Goal: Task Accomplishment & Management: Complete application form

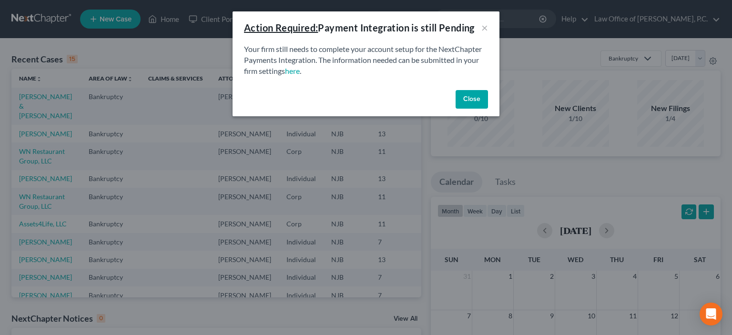
click at [465, 97] on button "Close" at bounding box center [472, 99] width 32 height 19
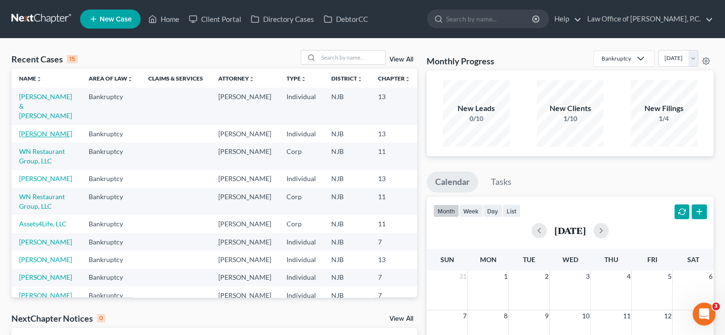
click at [31, 138] on link "[PERSON_NAME]" at bounding box center [45, 134] width 53 height 8
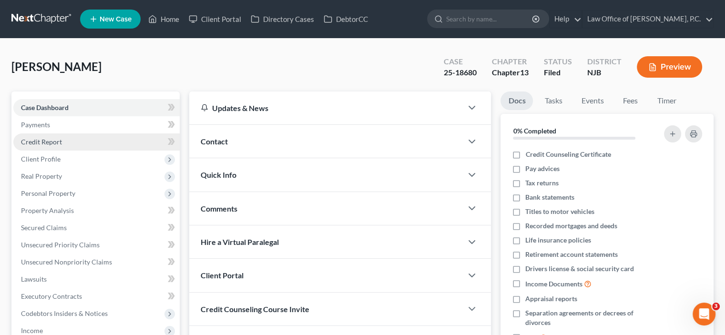
click at [51, 142] on span "Credit Report" at bounding box center [41, 142] width 41 height 8
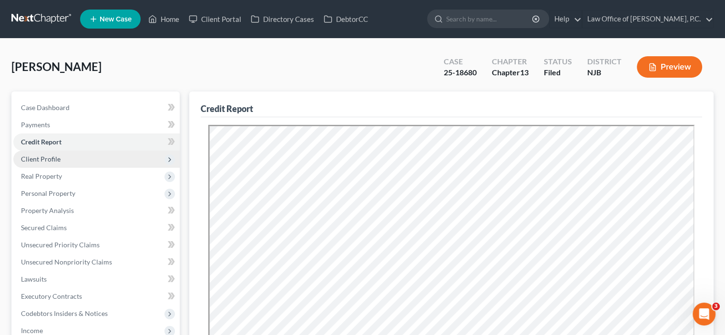
click at [51, 158] on span "Client Profile" at bounding box center [41, 159] width 40 height 8
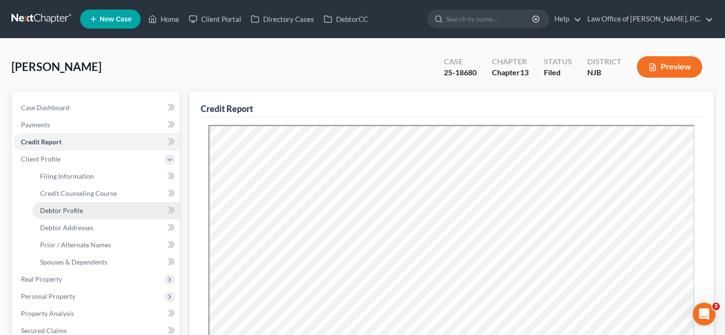
click at [71, 210] on span "Debtor Profile" at bounding box center [61, 210] width 43 height 8
select select "1"
select select "2"
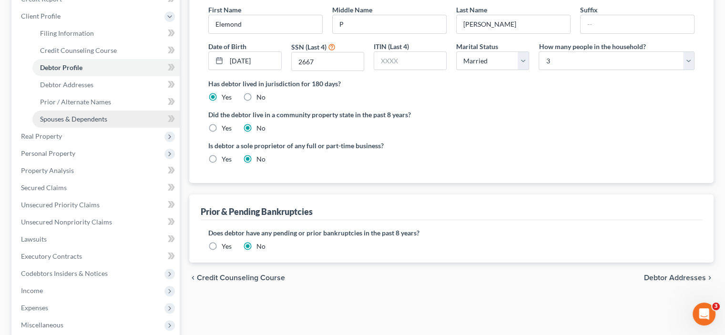
scroll to position [95, 0]
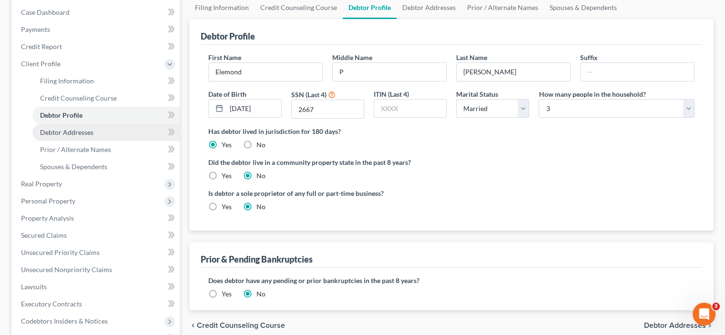
click at [65, 133] on span "Debtor Addresses" at bounding box center [66, 132] width 53 height 8
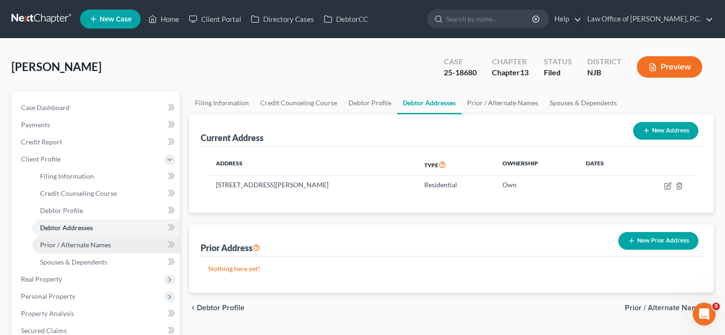
click at [90, 245] on span "Prior / Alternate Names" at bounding box center [75, 245] width 71 height 8
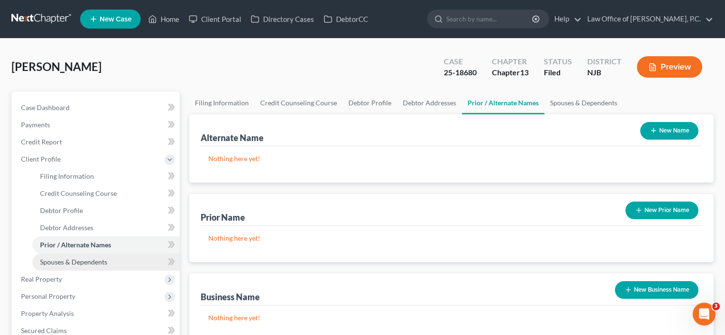
click at [88, 263] on span "Spouses & Dependents" at bounding box center [73, 262] width 67 height 8
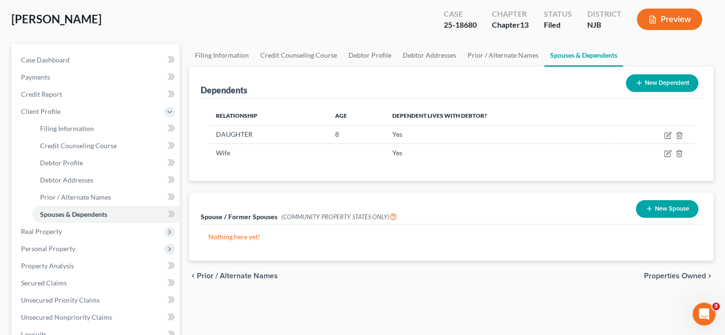
scroll to position [95, 0]
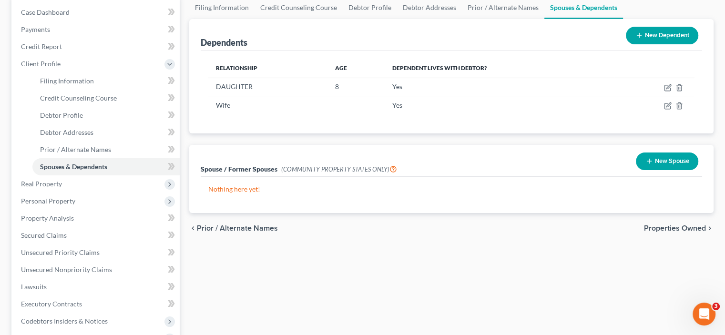
click at [654, 159] on button "New Spouse" at bounding box center [667, 162] width 62 height 18
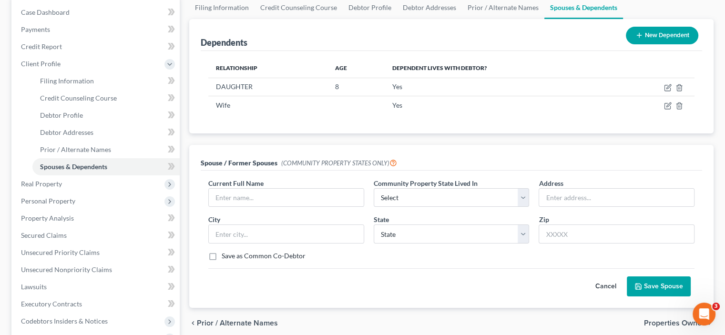
scroll to position [48, 0]
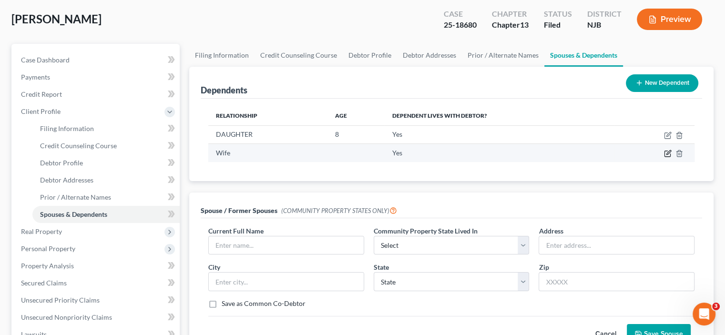
click at [668, 153] on icon "button" at bounding box center [668, 154] width 8 height 8
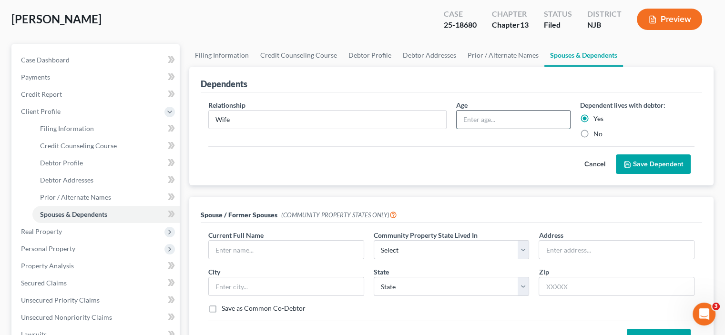
click at [464, 114] on input "text" at bounding box center [513, 120] width 113 height 18
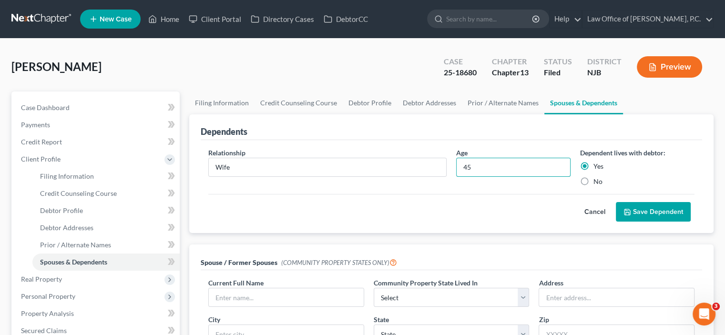
type input "45"
click at [658, 208] on button "Save Dependent" at bounding box center [653, 212] width 75 height 20
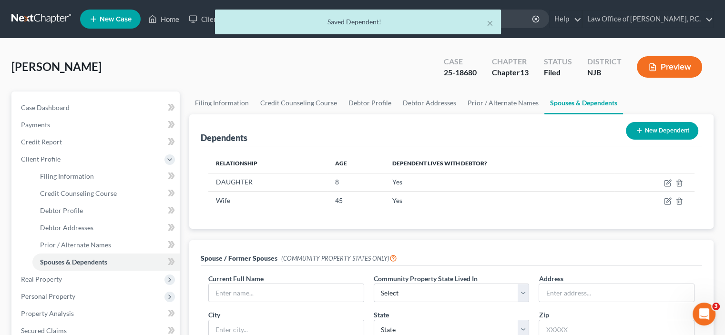
scroll to position [48, 0]
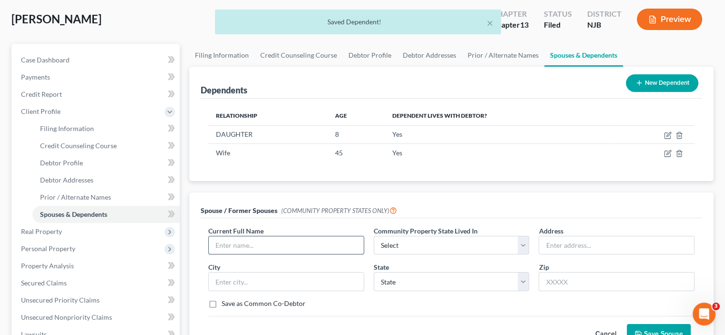
click at [245, 244] on input "text" at bounding box center [286, 245] width 155 height 18
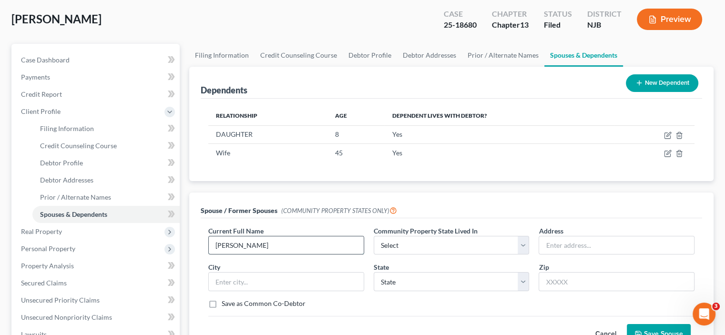
type input "[PERSON_NAME]"
drag, startPoint x: 269, startPoint y: 247, endPoint x: 172, endPoint y: 242, distance: 97.9
click at [172, 242] on div "Petition Navigation Case Dashboard Payments Invoices Payments Payments Credit R…" at bounding box center [363, 302] width 712 height 516
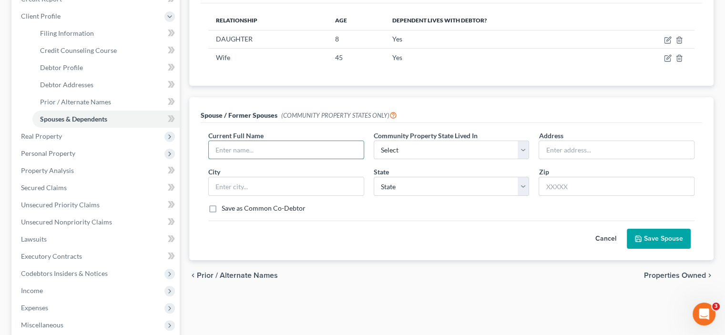
scroll to position [191, 0]
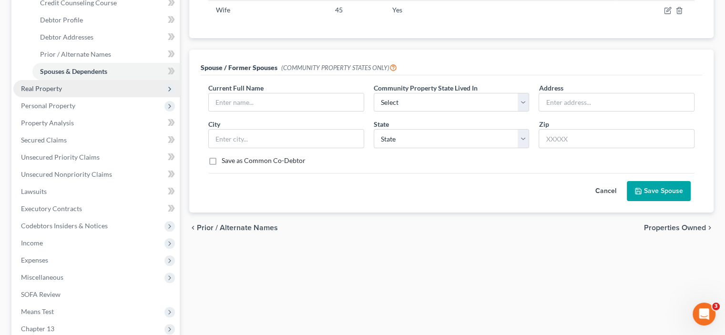
click at [48, 85] on span "Real Property" at bounding box center [41, 88] width 41 height 8
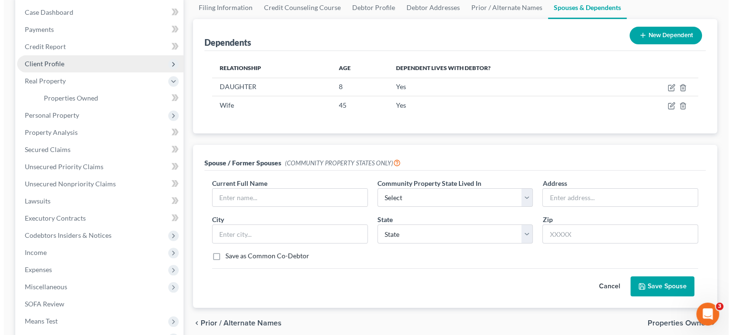
scroll to position [0, 0]
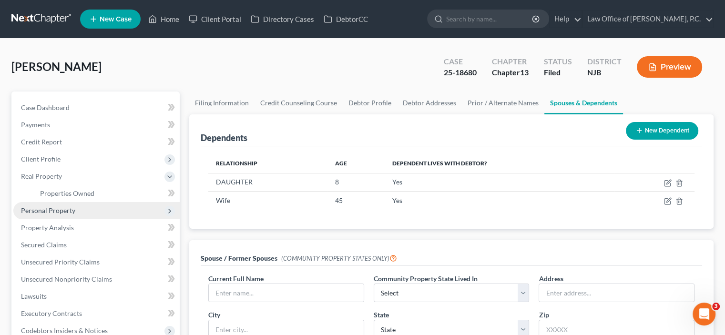
click at [67, 210] on span "Personal Property" at bounding box center [48, 210] width 54 height 8
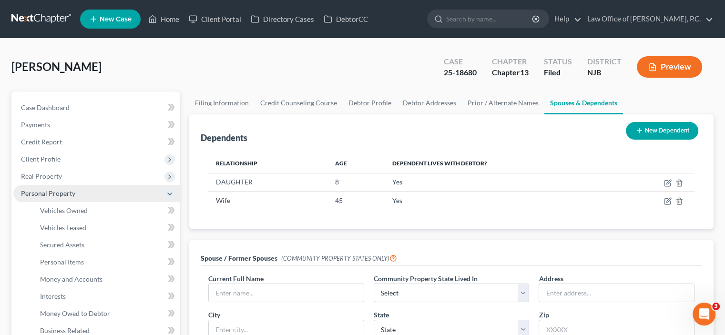
click at [55, 188] on span "Personal Property" at bounding box center [96, 193] width 166 height 17
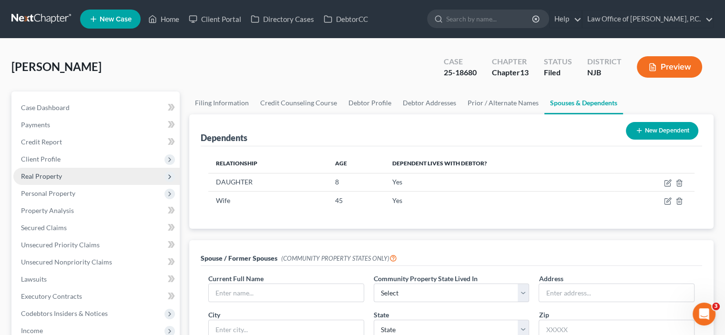
click at [44, 175] on span "Real Property" at bounding box center [41, 176] width 41 height 8
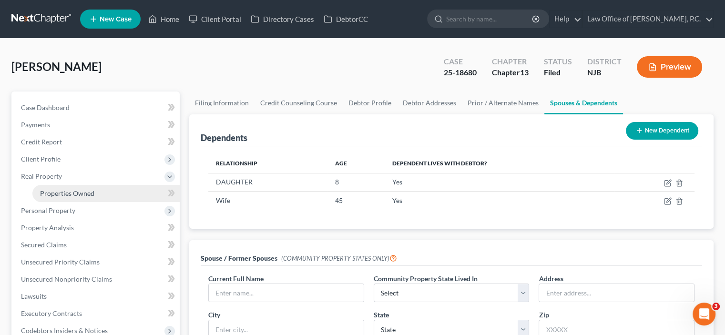
click at [69, 192] on span "Properties Owned" at bounding box center [67, 193] width 54 height 8
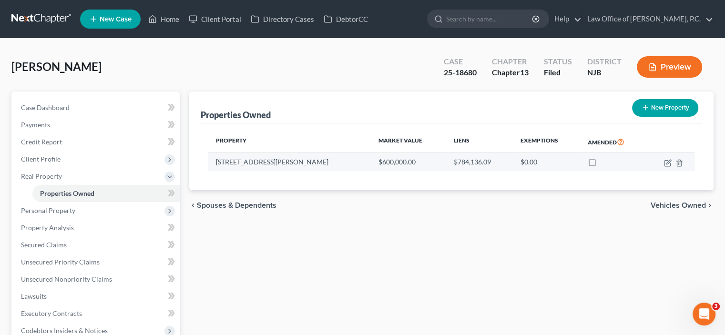
click at [387, 159] on td "$600,000.00" at bounding box center [408, 162] width 75 height 18
click at [385, 160] on td "$600,000.00" at bounding box center [408, 162] width 75 height 18
click at [667, 160] on icon "button" at bounding box center [668, 163] width 8 height 8
select select "33"
select select "0"
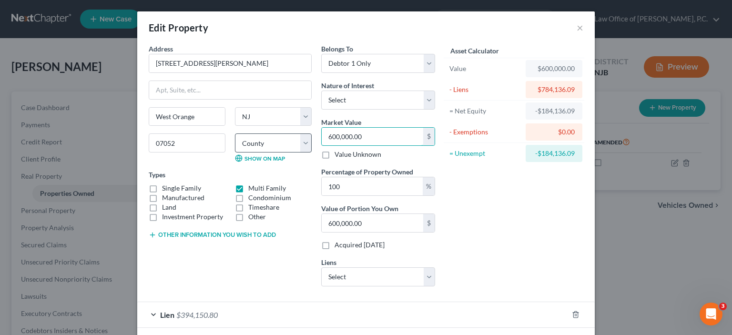
type input "5"
type input "5.00"
type input "55"
type input "55.00"
type input "550"
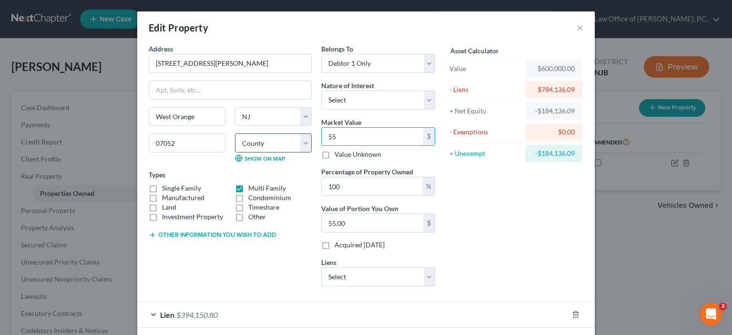
type input "550.00"
type input "5500"
type input "5,500.00"
type input "5,5000"
type input "55,000.00"
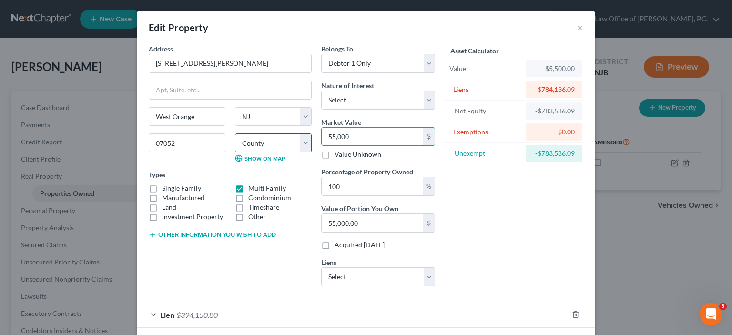
type input "55,0000"
type input "550,000.00"
type input "550,000"
click at [494, 215] on div "Asset Calculator Value $550,000.00 - Liens $784,136.09 = Net Equity -$778,636.0…" at bounding box center [514, 169] width 148 height 250
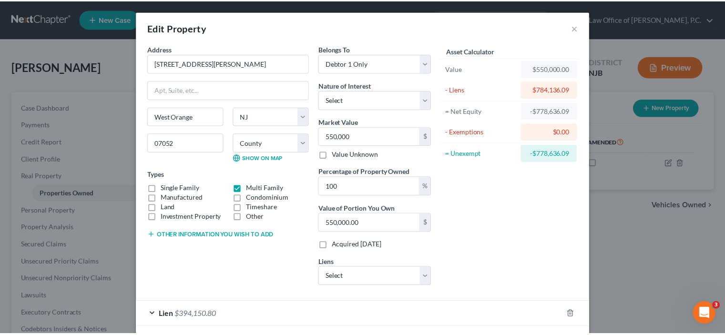
scroll to position [95, 0]
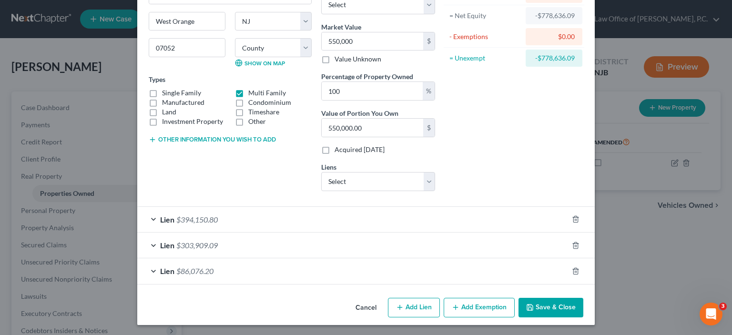
click at [551, 305] on button "Save & Close" at bounding box center [551, 308] width 65 height 20
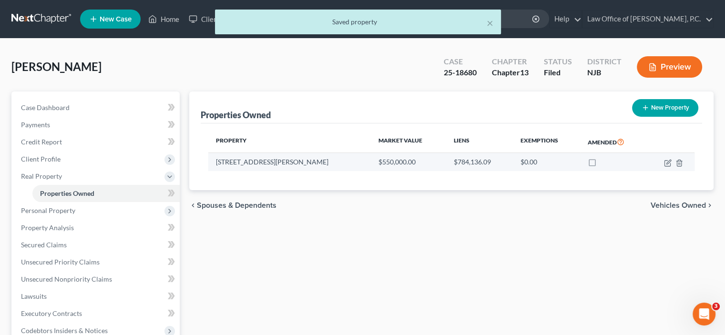
click at [601, 164] on label at bounding box center [601, 164] width 0 height 0
click at [605, 161] on input "checkbox" at bounding box center [608, 160] width 6 height 6
checkbox input "true"
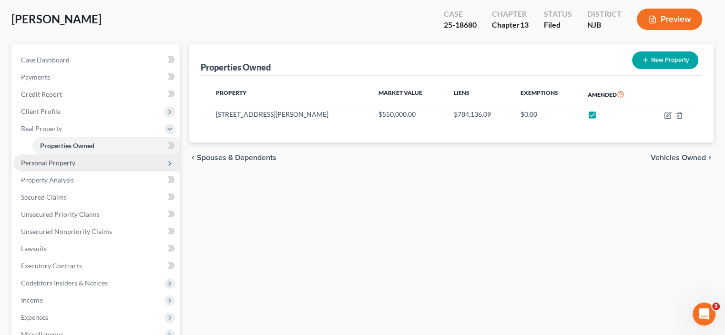
click at [57, 162] on span "Personal Property" at bounding box center [48, 163] width 54 height 8
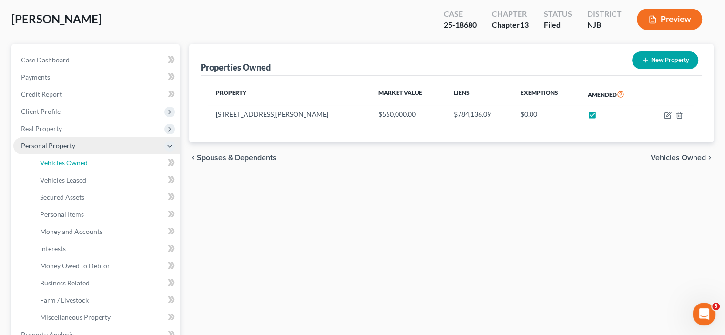
click at [57, 162] on span "Vehicles Owned" at bounding box center [64, 163] width 48 height 8
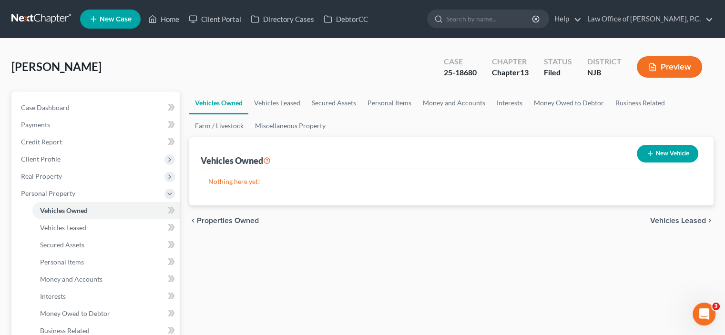
click at [662, 150] on button "New Vehicle" at bounding box center [667, 154] width 61 height 18
select select "0"
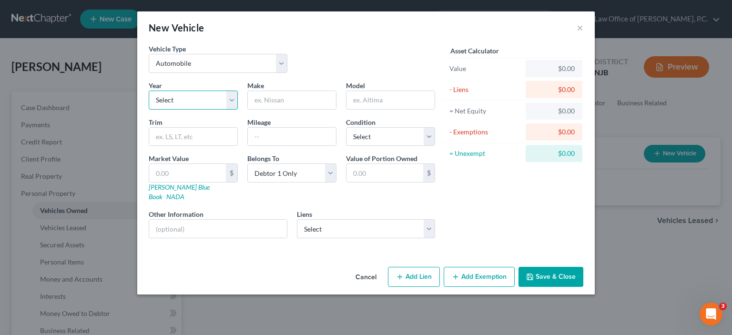
click at [173, 98] on select "Select 2026 2025 2024 2023 2022 2021 2020 2019 2018 2017 2016 2015 2014 2013 20…" at bounding box center [193, 100] width 89 height 19
select select "35"
click at [149, 91] on select "Select 2026 2025 2024 2023 2022 2021 2020 2019 2018 2017 2016 2015 2014 2013 20…" at bounding box center [193, 100] width 89 height 19
click at [273, 99] on input "text" at bounding box center [292, 100] width 88 height 18
type input "FORD"
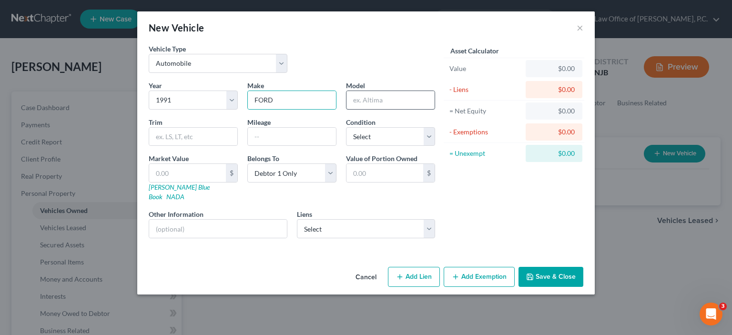
drag, startPoint x: 360, startPoint y: 86, endPoint x: 360, endPoint y: 92, distance: 5.2
click at [360, 92] on div "Model" at bounding box center [390, 95] width 99 height 29
click at [355, 102] on input "text" at bounding box center [391, 100] width 88 height 18
type input "Thunderbird"
click at [276, 135] on input "text" at bounding box center [292, 137] width 88 height 18
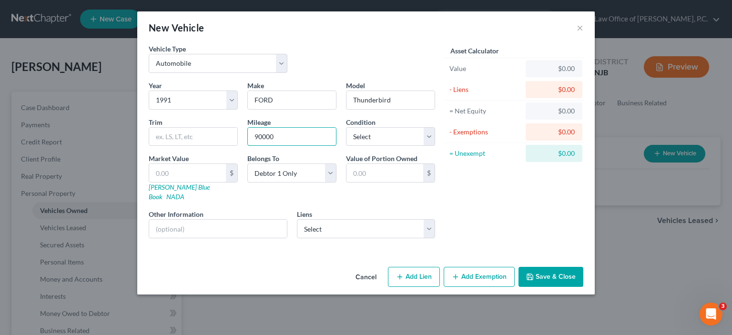
type input "90000"
click at [284, 148] on div "Year Select 2026 2025 2024 2023 2022 2021 2020 2019 2018 2017 2016 2015 2014 20…" at bounding box center [292, 163] width 296 height 165
click at [387, 133] on select "Select Excellent Very Good Good Fair Poor" at bounding box center [390, 136] width 89 height 19
select select "4"
click at [346, 127] on select "Select Excellent Very Good Good Fair Poor" at bounding box center [390, 136] width 89 height 19
